Goal: Transaction & Acquisition: Purchase product/service

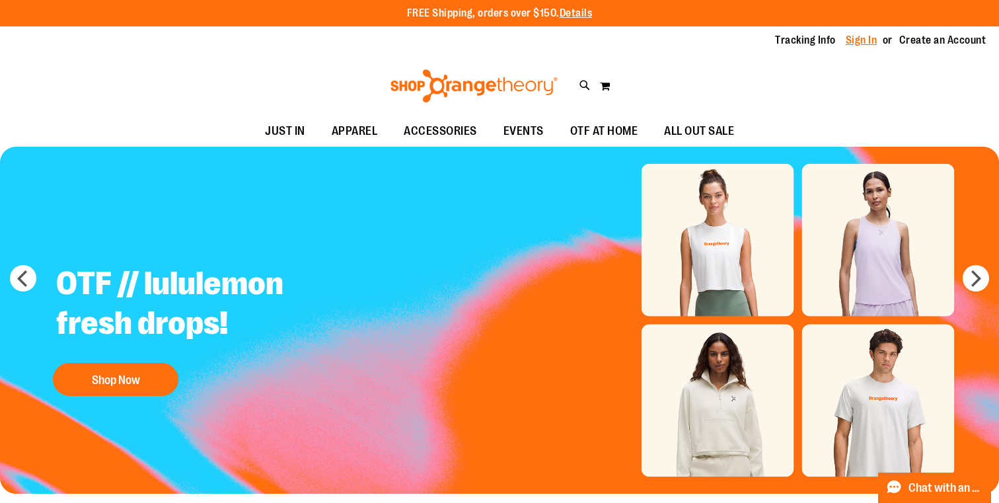
click at [856, 42] on link "Sign In" at bounding box center [862, 40] width 32 height 15
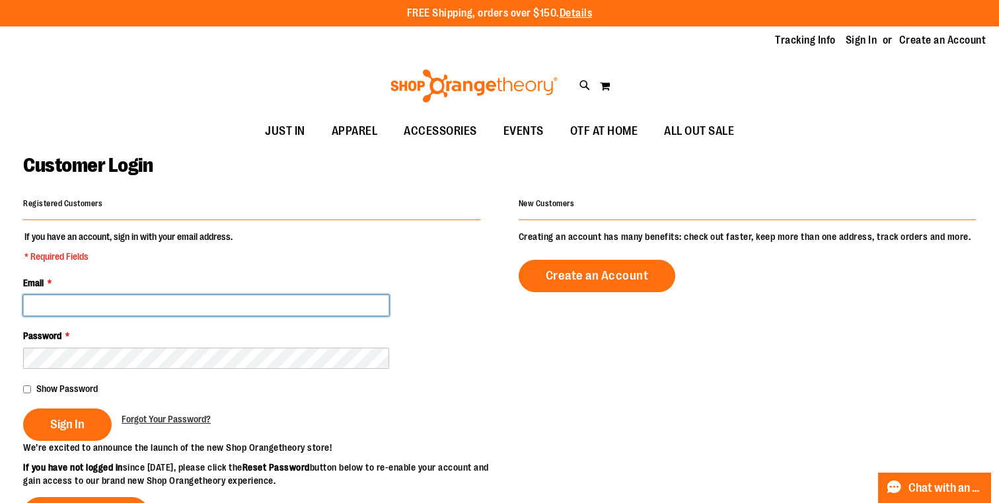
type input "**********"
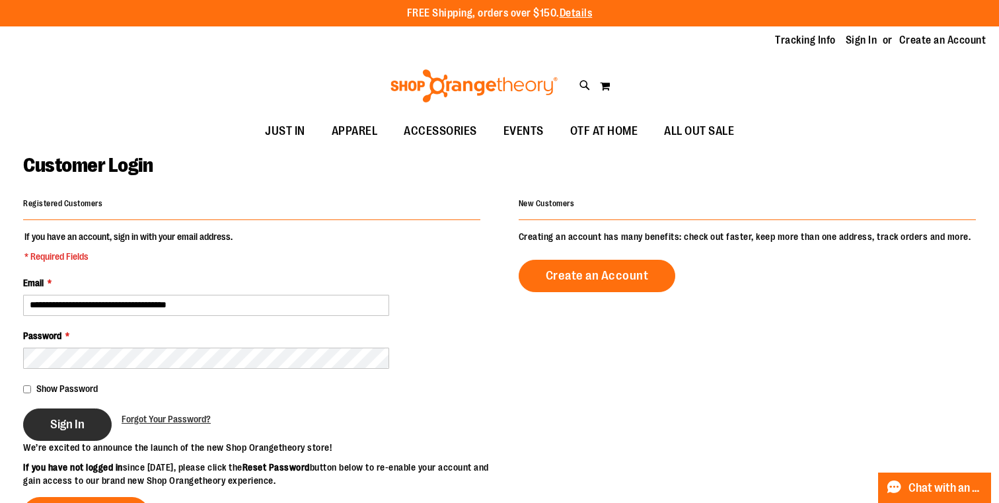
click at [83, 418] on span "Sign In" at bounding box center [67, 424] width 34 height 15
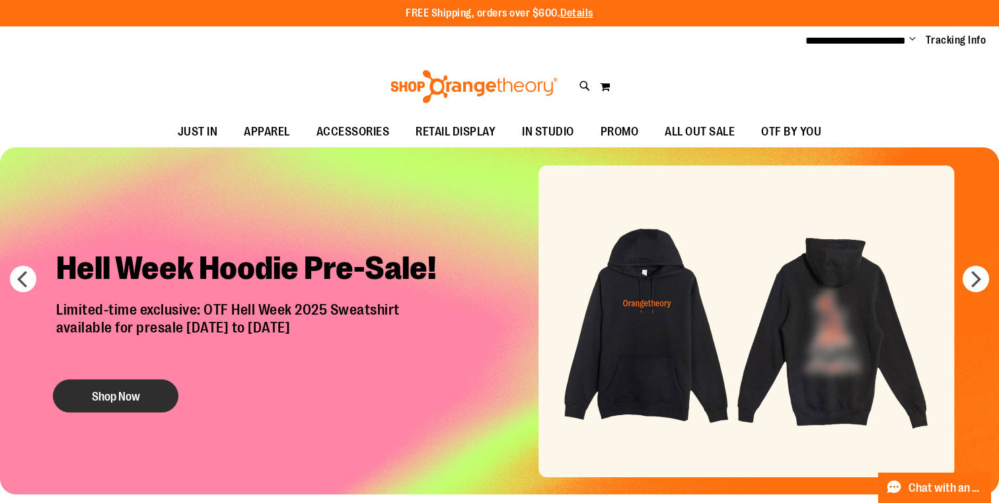
click at [136, 383] on button "Shop Now" at bounding box center [116, 395] width 126 height 33
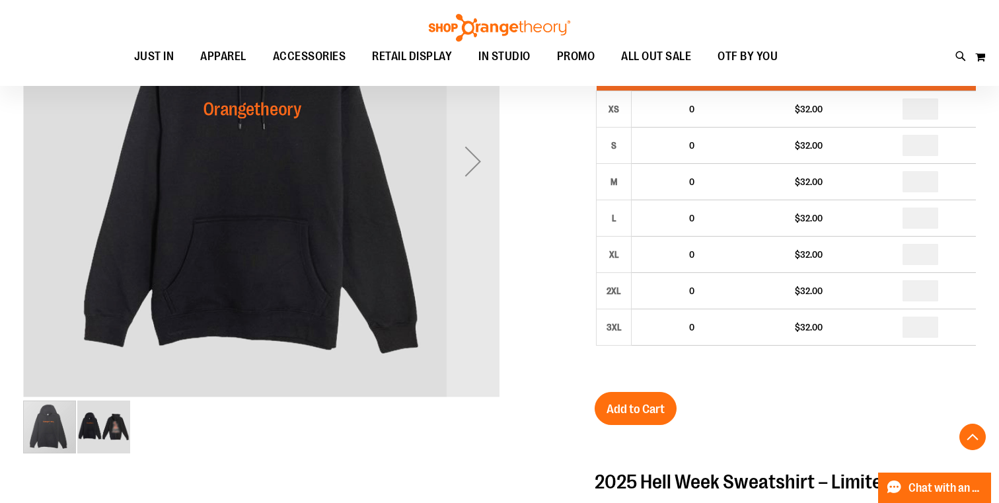
scroll to position [259, 0]
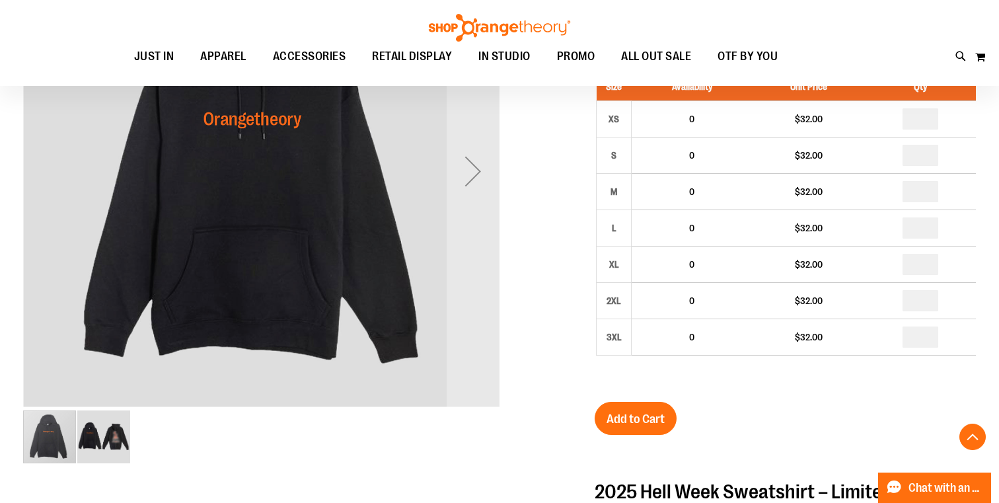
click at [112, 447] on img "image 2 of 2" at bounding box center [103, 436] width 53 height 53
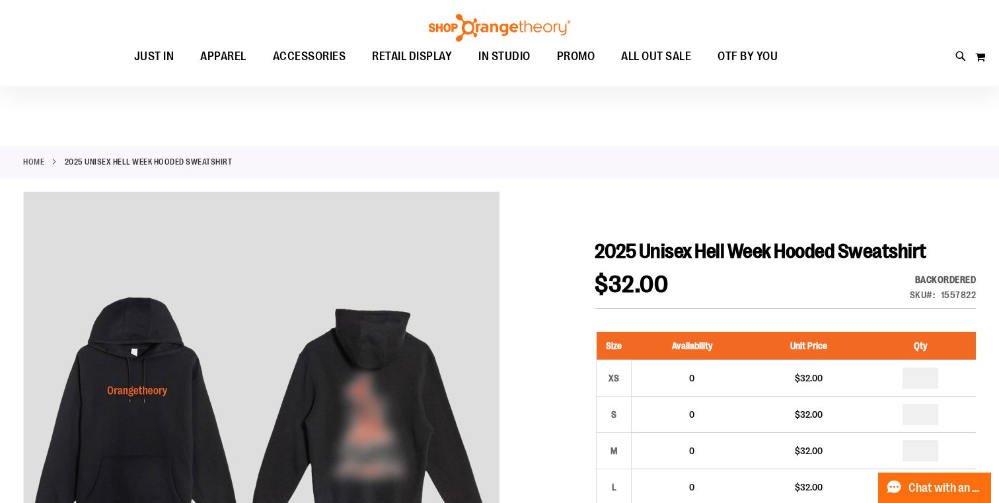
scroll to position [0, 0]
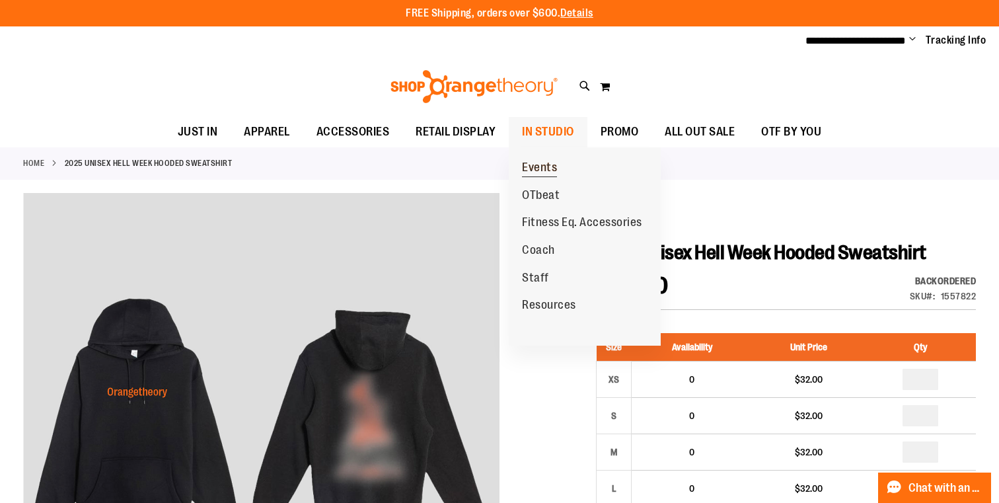
click at [539, 171] on span "Events" at bounding box center [539, 169] width 35 height 17
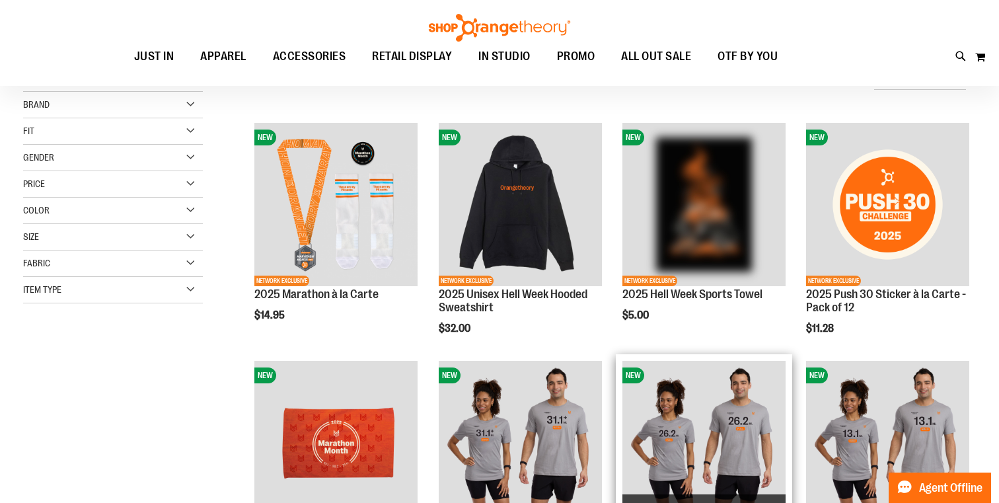
scroll to position [93, 0]
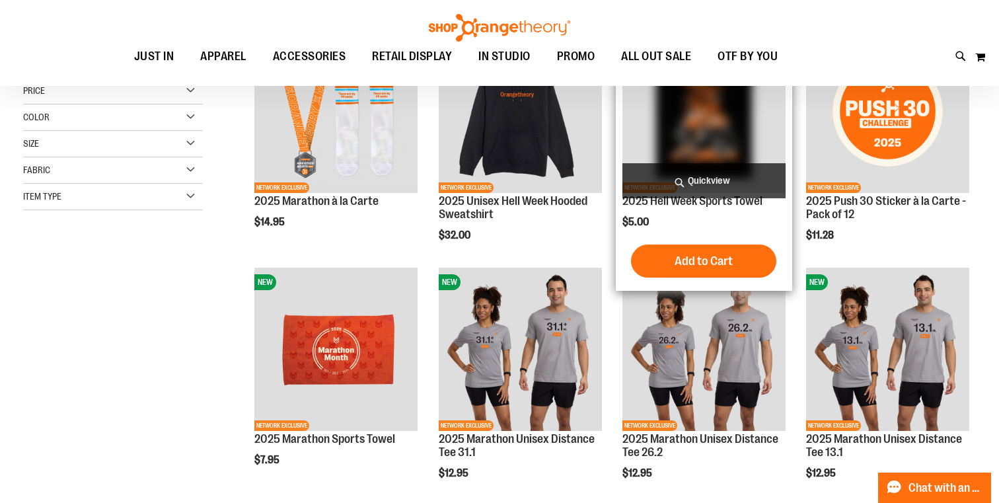
click at [693, 183] on span "Quickview" at bounding box center [704, 180] width 163 height 35
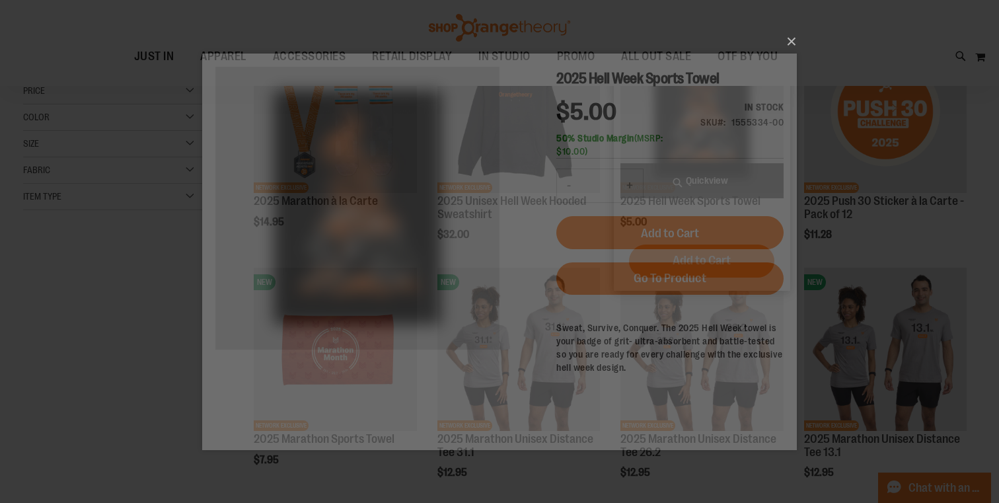
scroll to position [0, 0]
